Goal: Navigation & Orientation: Find specific page/section

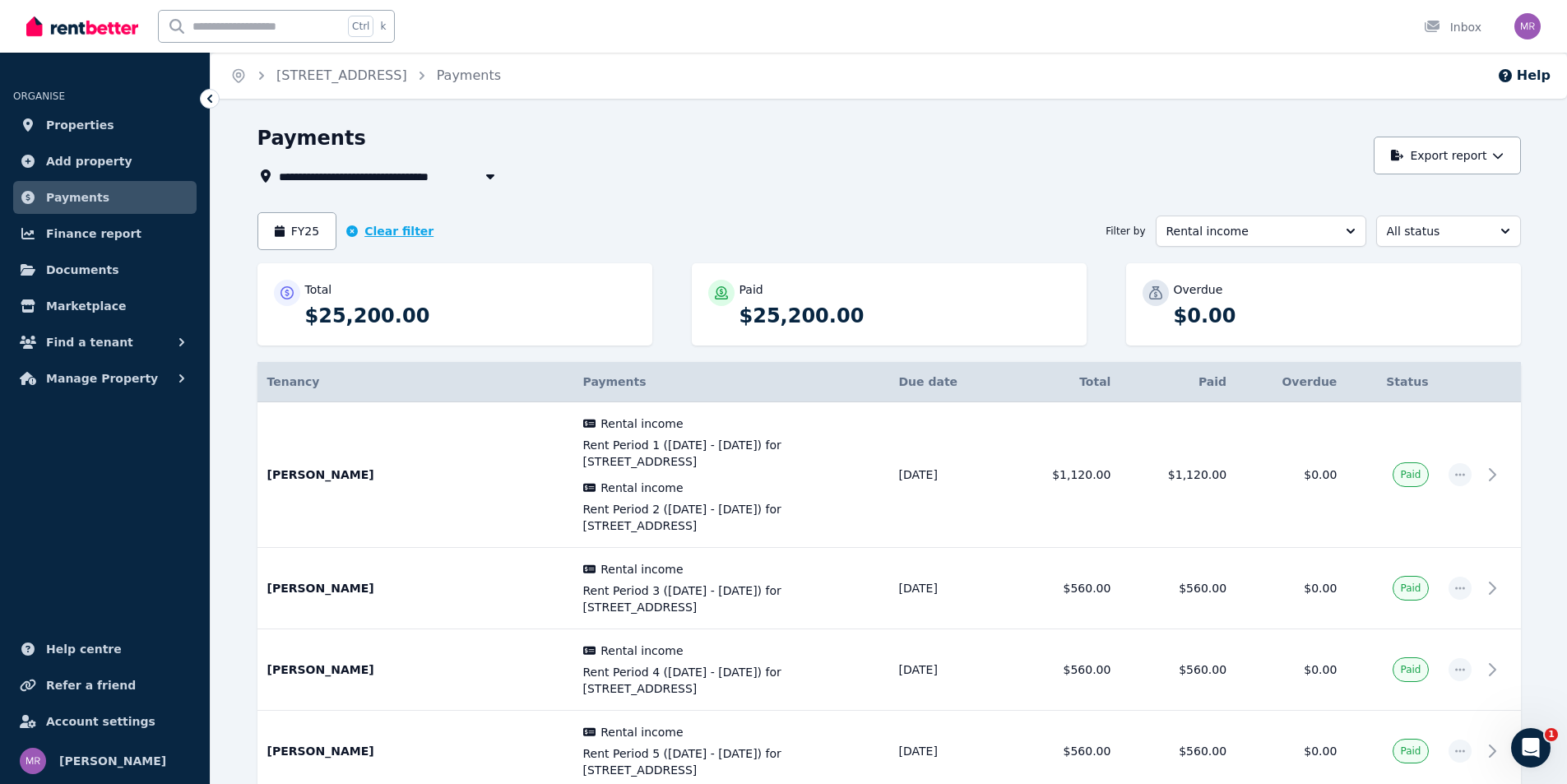
click at [352, 231] on icon "button" at bounding box center [352, 231] width 11 height 11
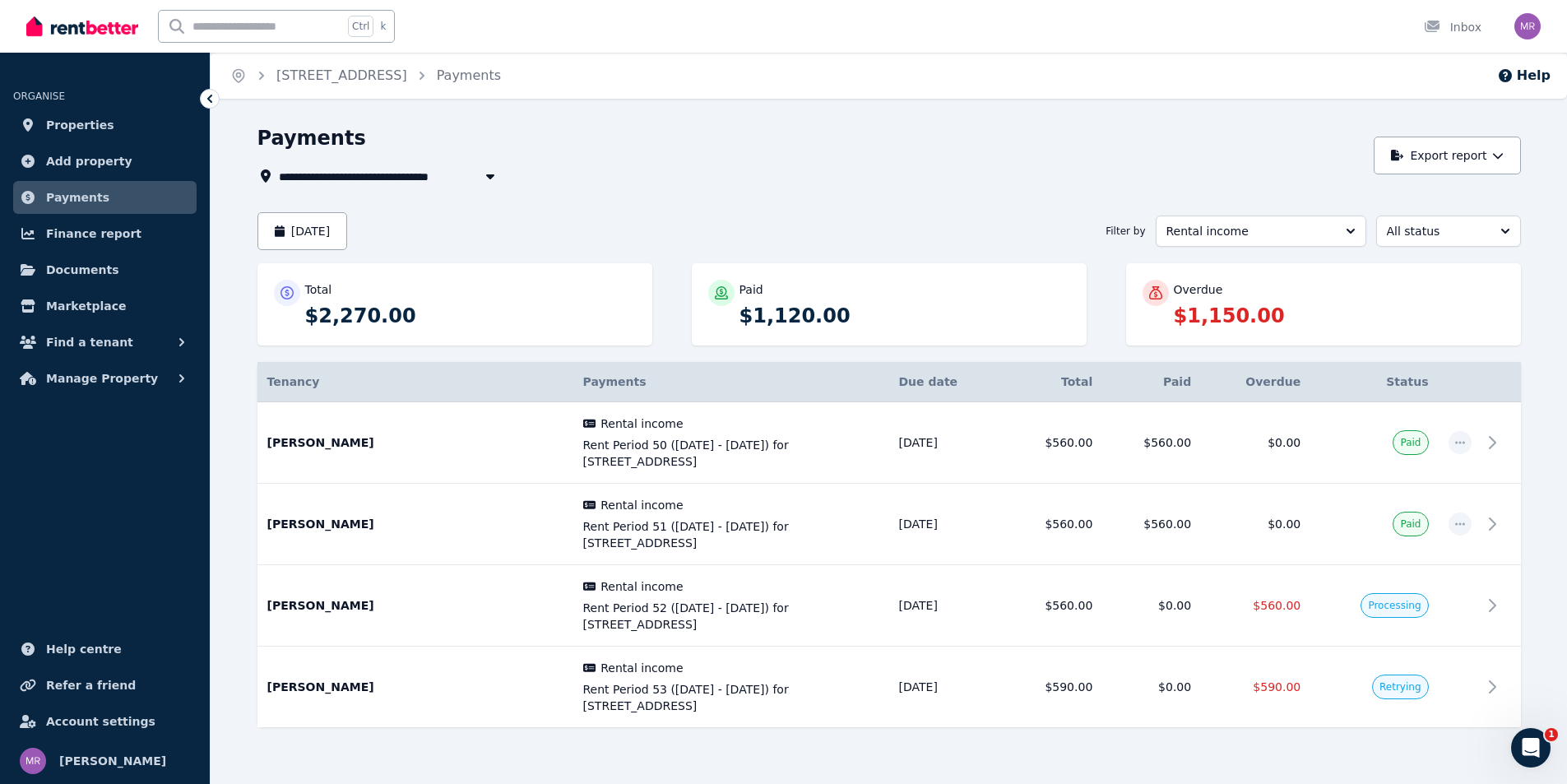
click at [824, 114] on div "**********" at bounding box center [784, 392] width 1567 height 784
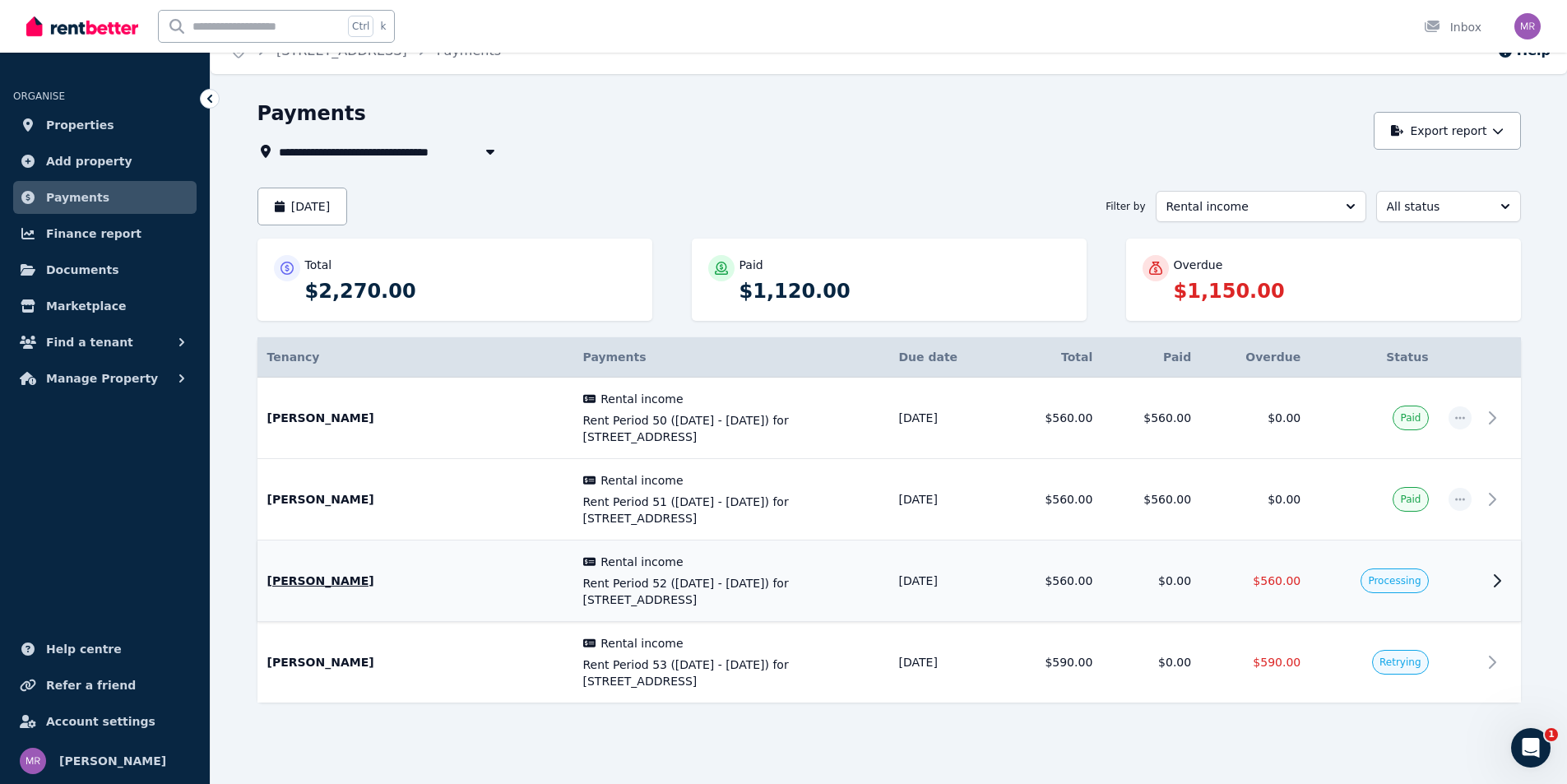
scroll to position [32, 0]
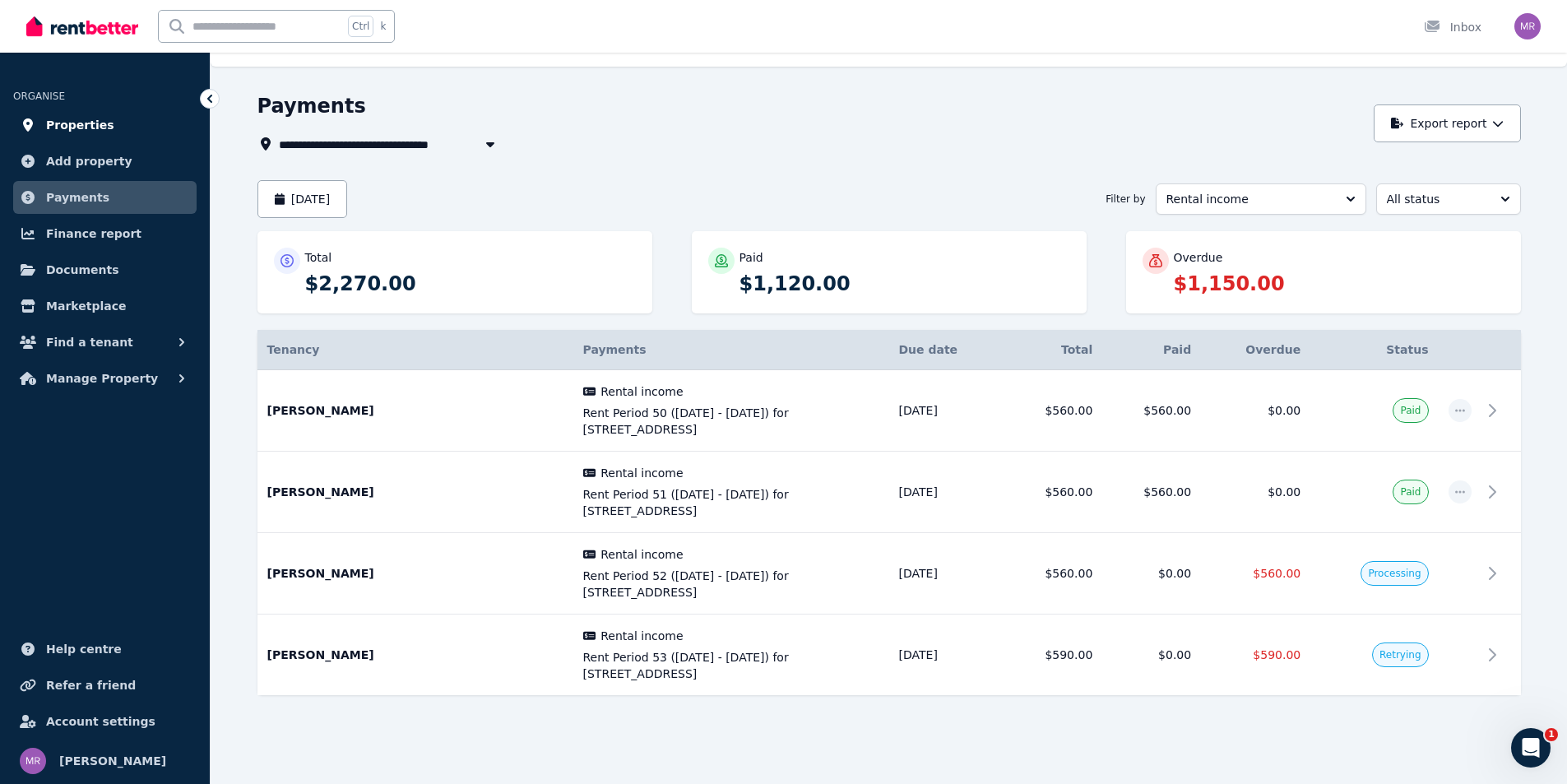
click at [73, 131] on span "Properties" at bounding box center [81, 124] width 68 height 20
